Goal: Ask a question

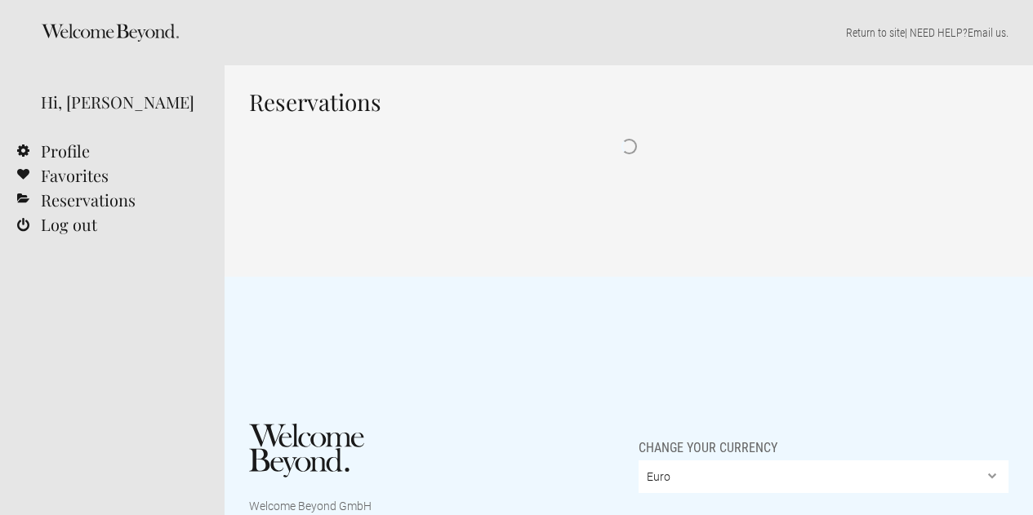
select select "EUR"
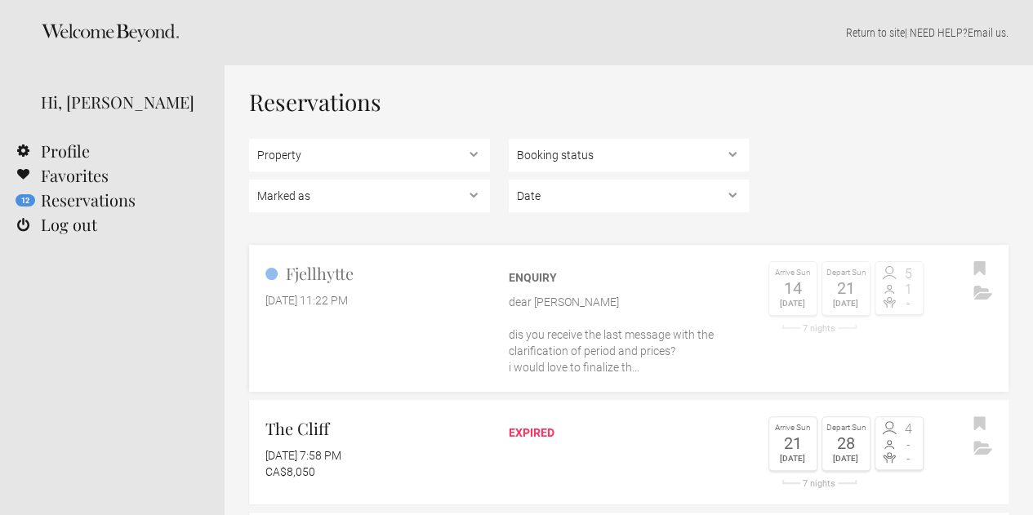
click at [622, 339] on p "dear [PERSON_NAME] dis you receive the last message with the clarification of p…" at bounding box center [629, 335] width 241 height 82
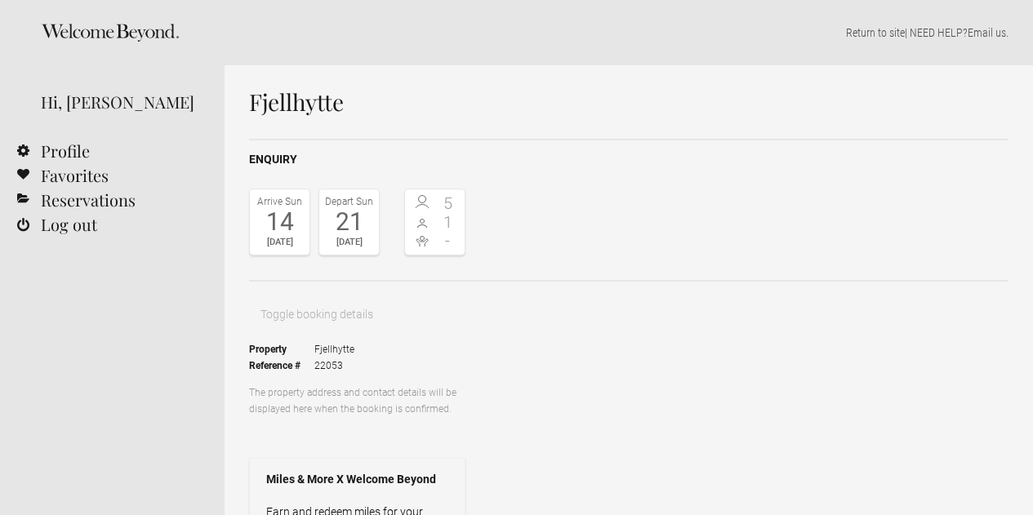
select select "EUR"
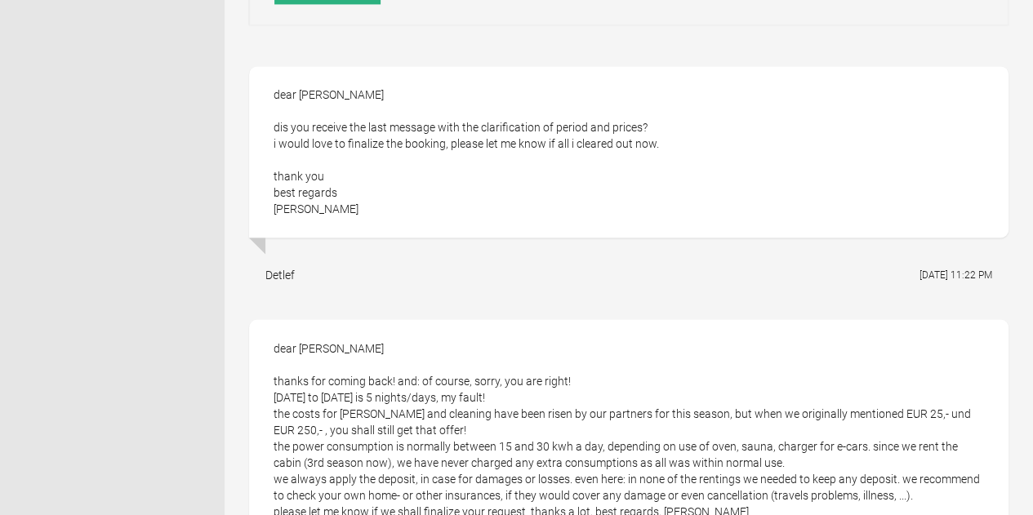
scroll to position [1307, 0]
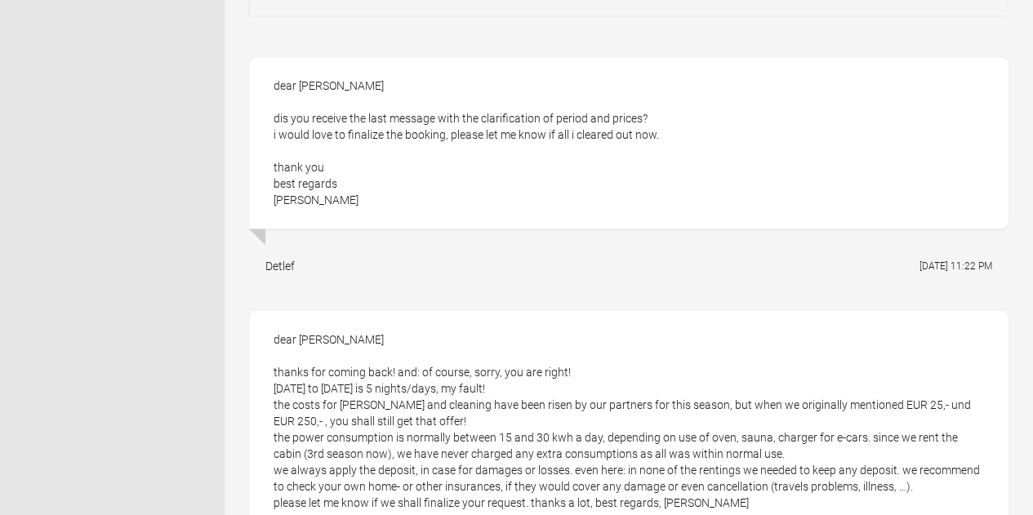
drag, startPoint x: 536, startPoint y: 258, endPoint x: 783, endPoint y: 377, distance: 273.6
copy div "basic price for up to 4 persons EUR 480,-/day (6x480,-= EUR 2.880,-) - if you c…"
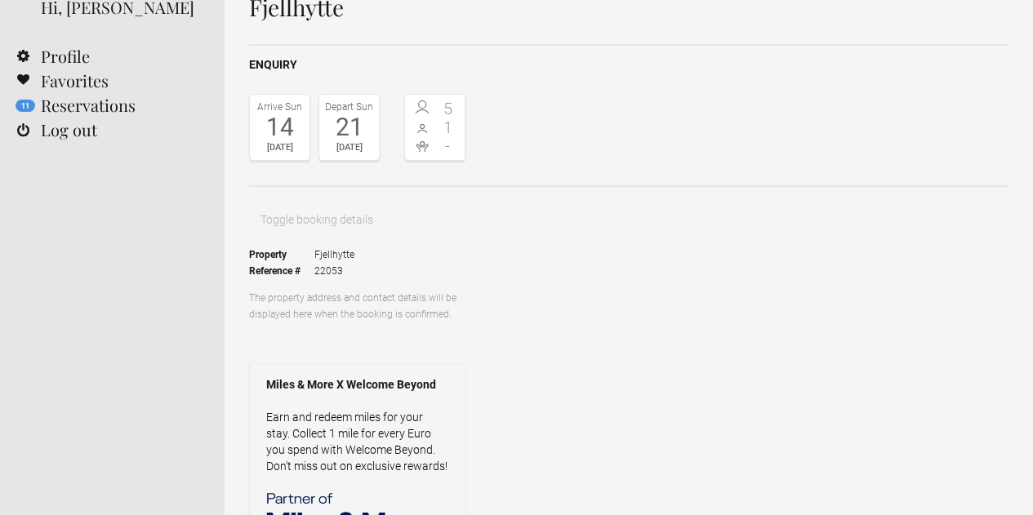
scroll to position [0, 0]
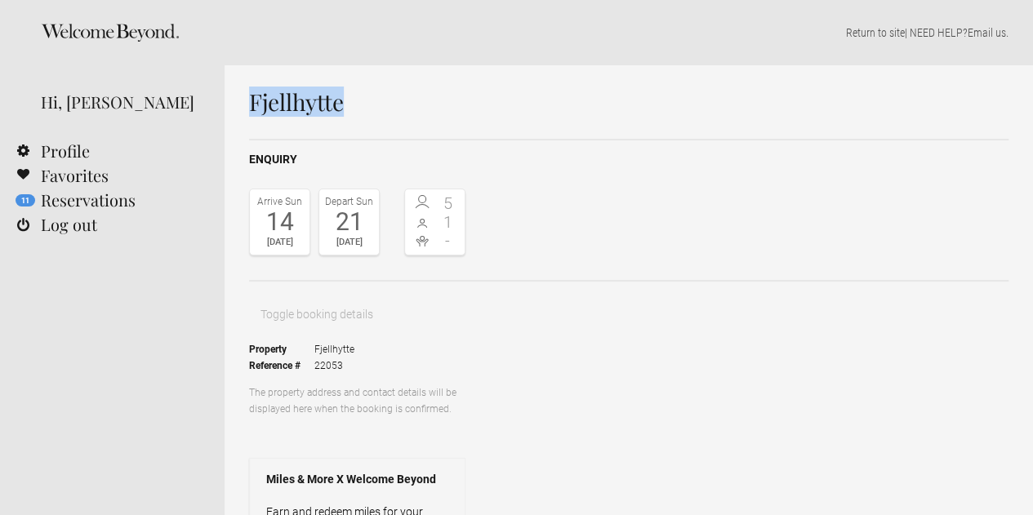
drag, startPoint x: 363, startPoint y: 102, endPoint x: 237, endPoint y: 99, distance: 125.8
copy h1 "Fjellhytte"
